Goal: Information Seeking & Learning: Find specific fact

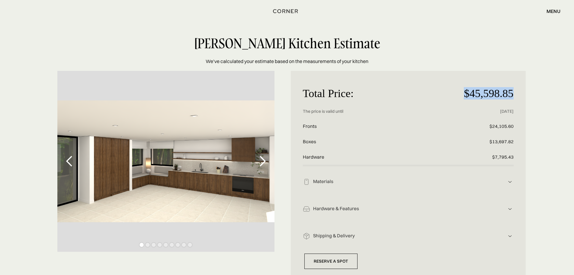
drag, startPoint x: 464, startPoint y: 95, endPoint x: 517, endPoint y: 87, distance: 53.8
click at [517, 87] on div "Total Price: $45,598.85 Price without discount The price is valid until [DATE] …" at bounding box center [408, 176] width 235 height 210
copy p "$45,598.85"
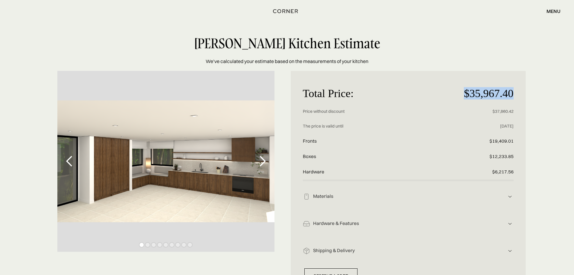
drag, startPoint x: 457, startPoint y: 91, endPoint x: 517, endPoint y: 91, distance: 60.4
click at [517, 91] on div "Total Price: $35,967.40 Price without discount $37,860.42 The price is valid un…" at bounding box center [408, 183] width 235 height 225
copy p "$35,967.40"
